Goal: Check status: Check status

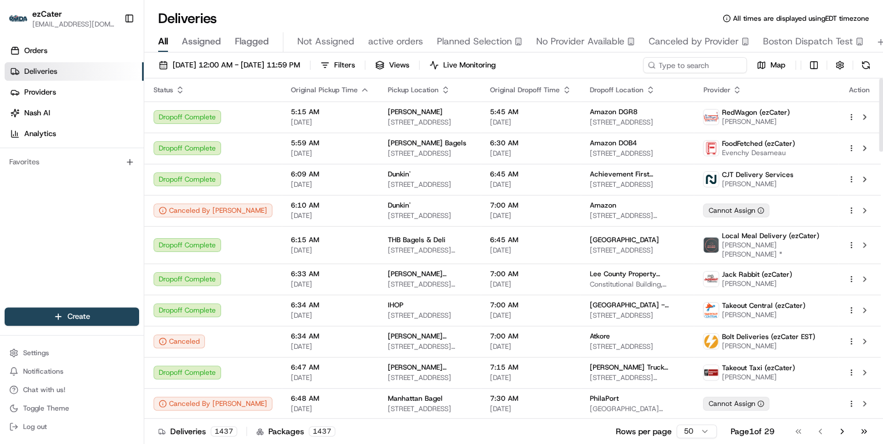
click at [692, 429] on html "ezCater [EMAIL_ADDRESS][DOMAIN_NAME] Toggle Sidebar Orders Deliveries Providers…" at bounding box center [441, 222] width 883 height 444
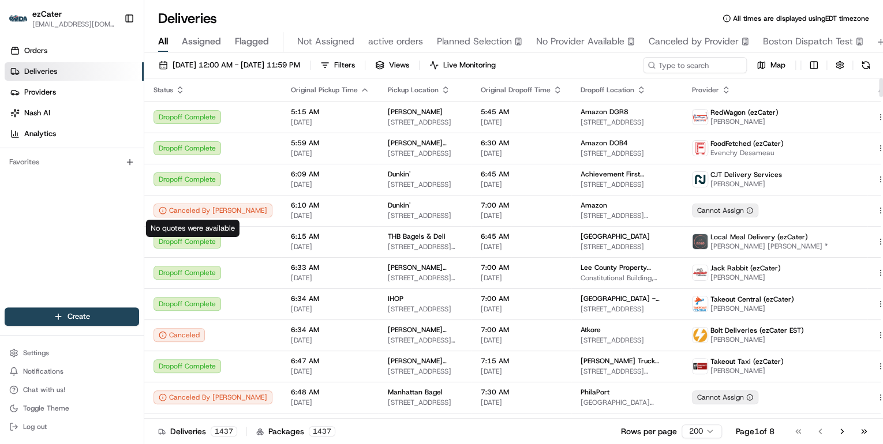
click at [180, 88] on icon "button" at bounding box center [180, 88] width 4 height 2
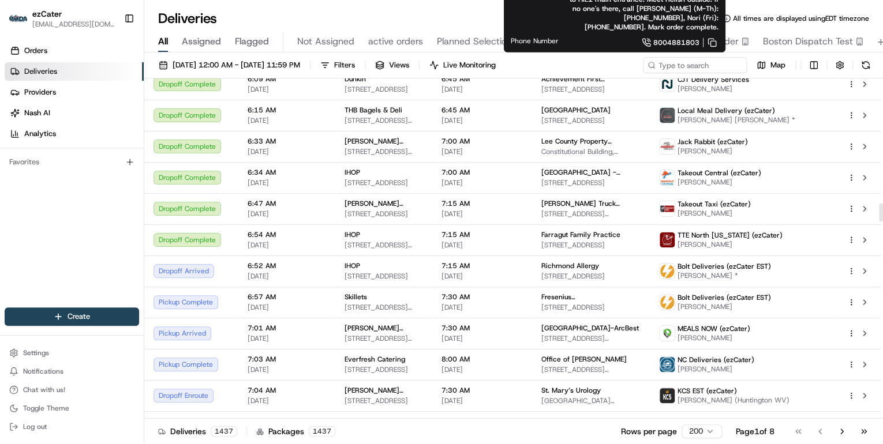
scroll to position [2538, 0]
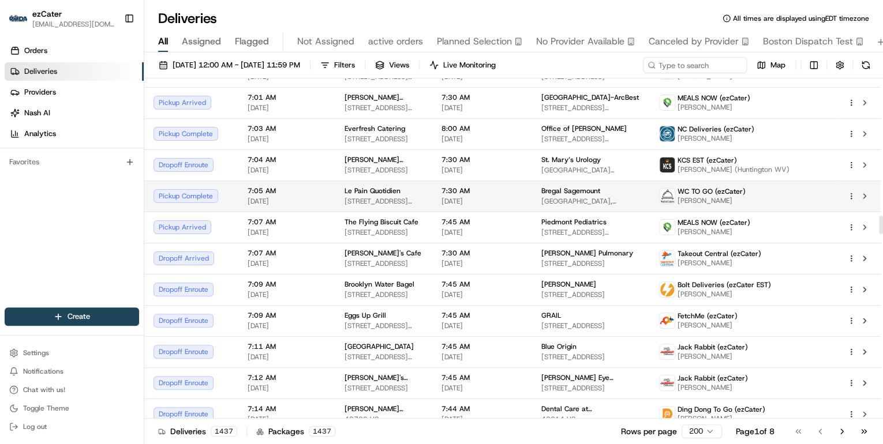
click at [463, 197] on span "[DATE]" at bounding box center [481, 201] width 81 height 9
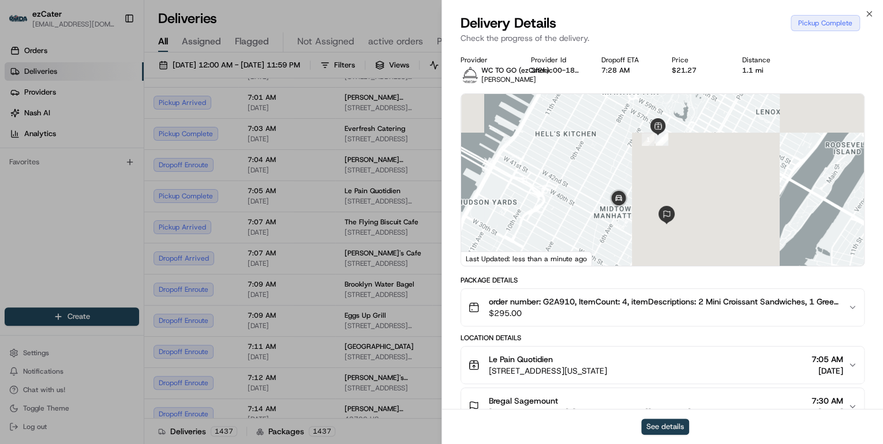
click at [659, 425] on button "See details" at bounding box center [665, 427] width 48 height 16
